Goal: Transaction & Acquisition: Purchase product/service

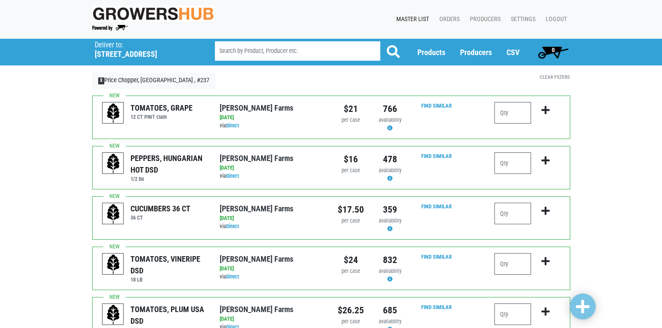
scroll to position [43, 0]
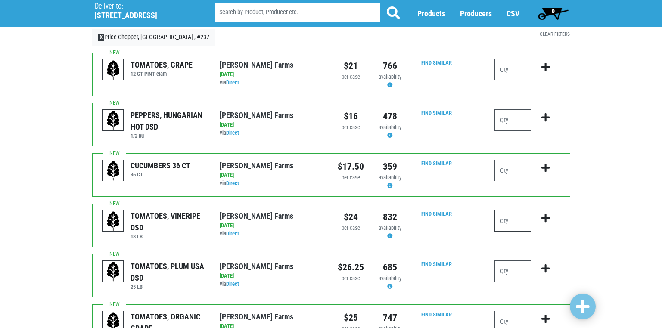
drag, startPoint x: 503, startPoint y: 221, endPoint x: 515, endPoint y: 227, distance: 13.5
click at [507, 224] on input "number" at bounding box center [512, 221] width 37 height 22
type input "2"
click at [504, 274] on input "number" at bounding box center [512, 271] width 37 height 22
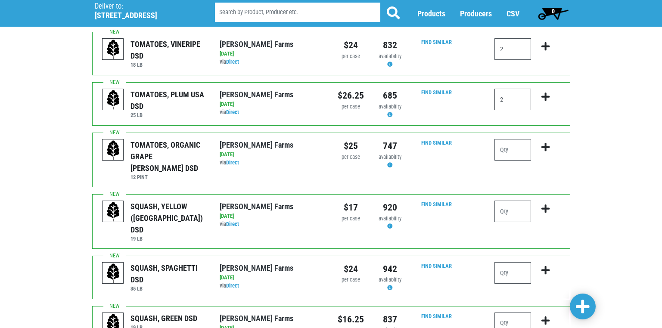
scroll to position [215, 0]
type input "2"
click at [504, 202] on input "number" at bounding box center [512, 211] width 37 height 22
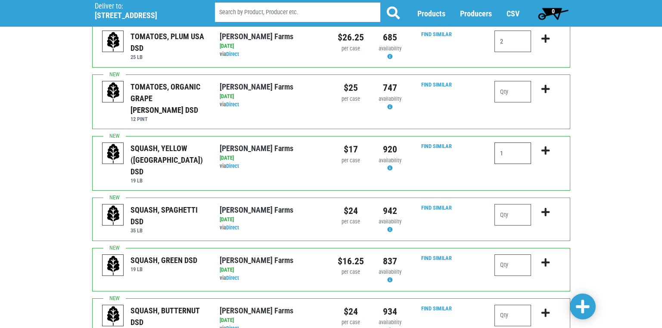
scroll to position [301, 0]
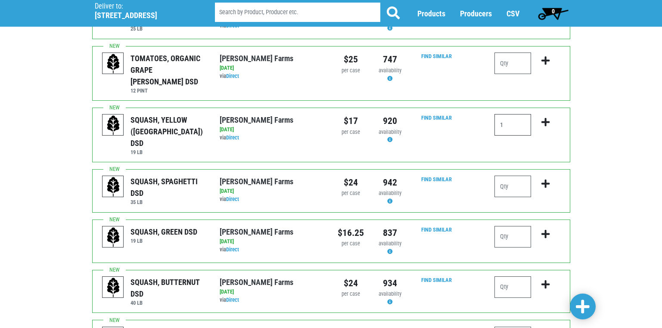
type input "1"
click at [502, 226] on input "number" at bounding box center [512, 237] width 37 height 22
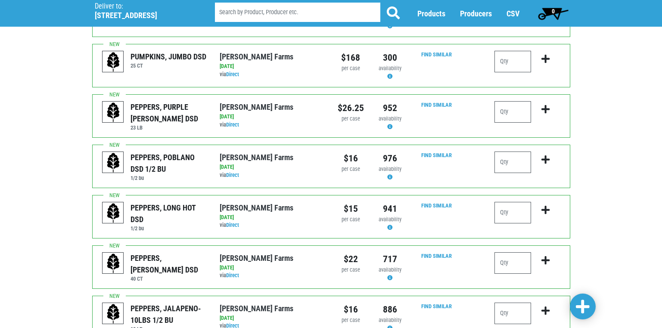
scroll to position [732, 0]
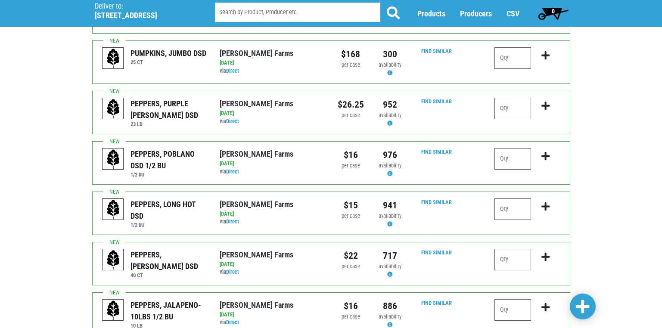
type input "1"
click at [506, 249] on input "number" at bounding box center [512, 260] width 37 height 22
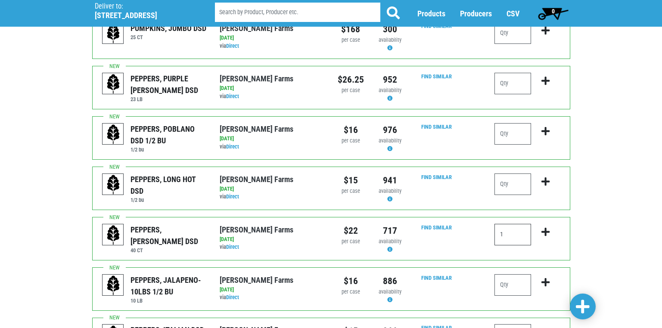
scroll to position [818, 0]
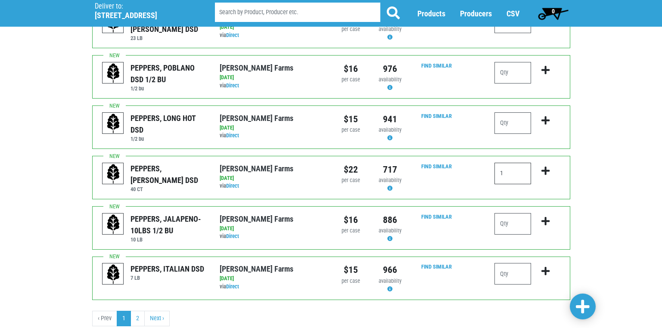
type input "1"
click at [586, 304] on span at bounding box center [583, 306] width 14 height 15
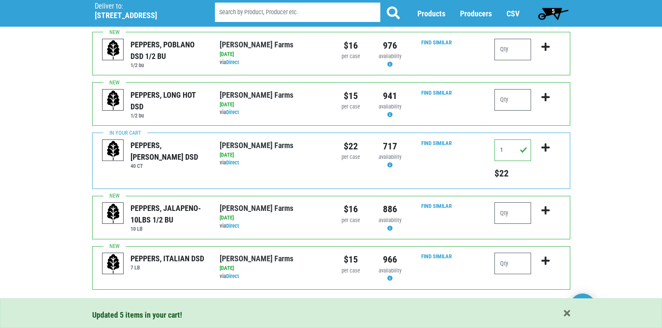
scroll to position [886, 0]
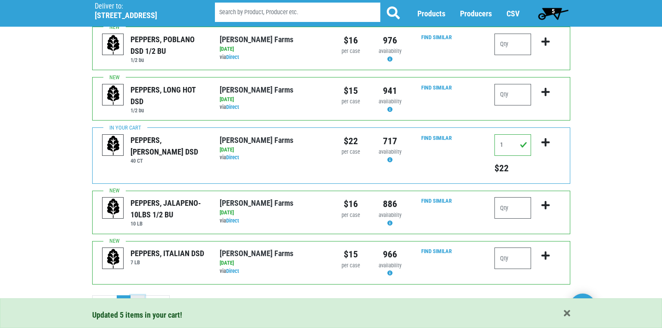
click at [136, 295] on link "2" at bounding box center [137, 302] width 14 height 15
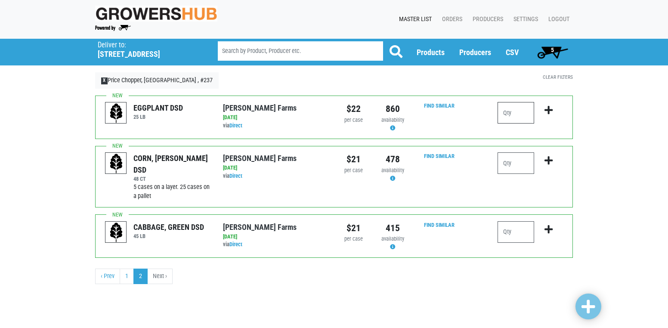
click at [510, 115] on input "number" at bounding box center [516, 113] width 37 height 22
type input "1"
click at [506, 163] on input "number" at bounding box center [516, 163] width 37 height 22
type input "6"
drag, startPoint x: 506, startPoint y: 232, endPoint x: 528, endPoint y: 251, distance: 29.0
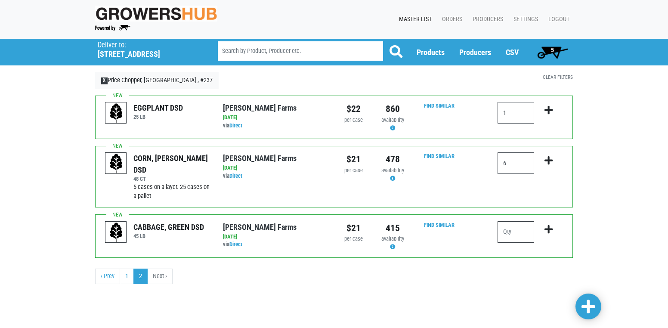
click at [506, 234] on input "number" at bounding box center [516, 232] width 37 height 22
type input "3"
click at [588, 303] on span at bounding box center [589, 306] width 14 height 15
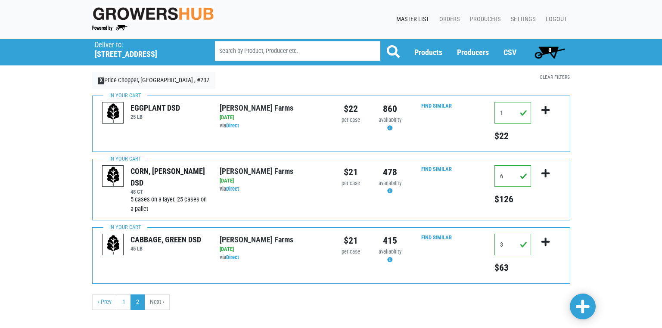
click at [550, 43] on span "8" at bounding box center [549, 51] width 38 height 17
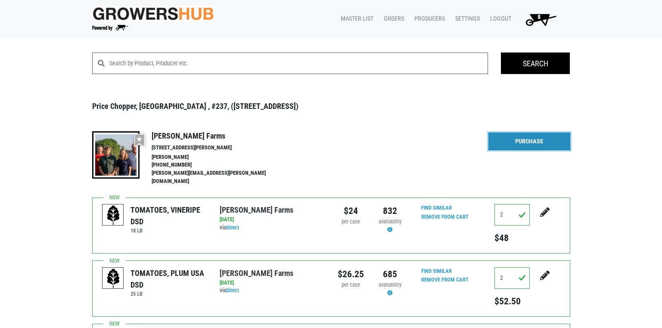
click at [509, 142] on link "Purchase" at bounding box center [529, 142] width 82 height 18
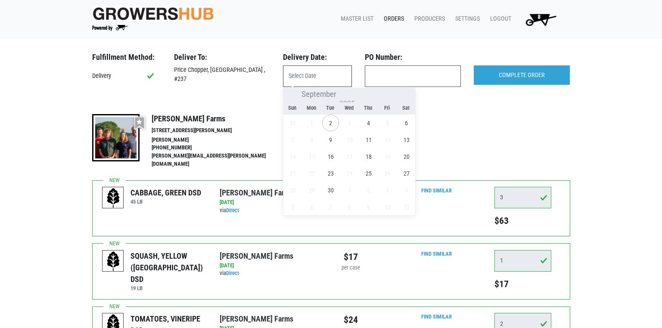
click at [309, 74] on input "text" at bounding box center [317, 76] width 69 height 22
click at [368, 125] on span "4" at bounding box center [368, 122] width 17 height 17
type input "[DATE]"
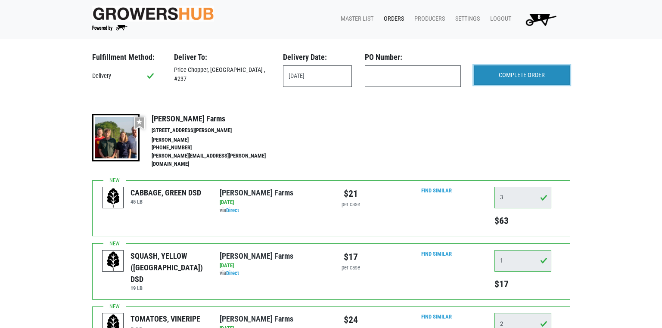
click at [527, 74] on input "COMPLETE ORDER" at bounding box center [521, 75] width 96 height 20
